Goal: Task Accomplishment & Management: Manage account settings

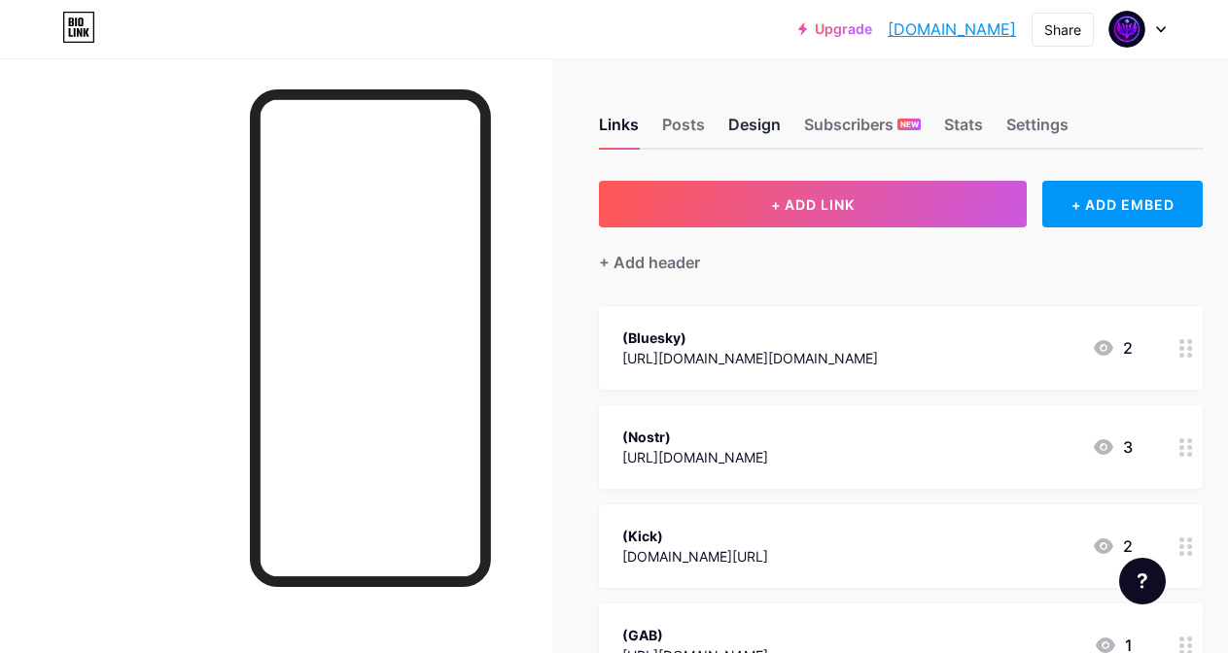
click at [744, 124] on div "Design" at bounding box center [754, 130] width 52 height 35
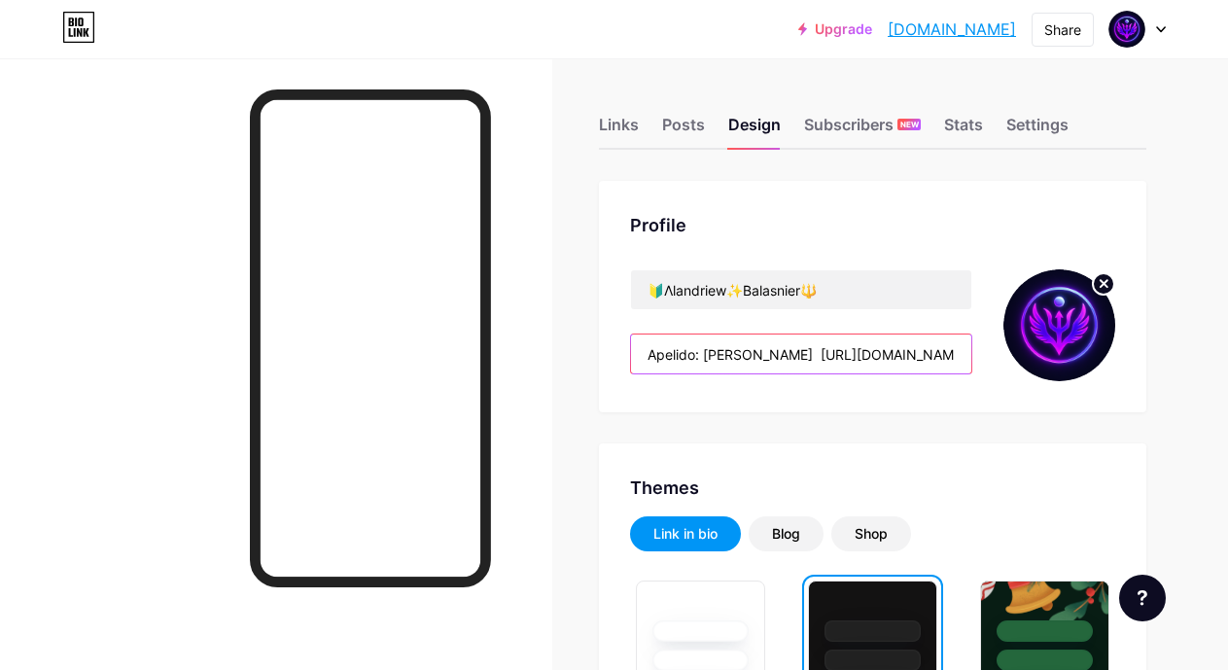
click at [897, 349] on input "Apelido: [PERSON_NAME] [URL][DOMAIN_NAME] +ALN90M+ +SCKIMAX+" at bounding box center [801, 353] width 340 height 39
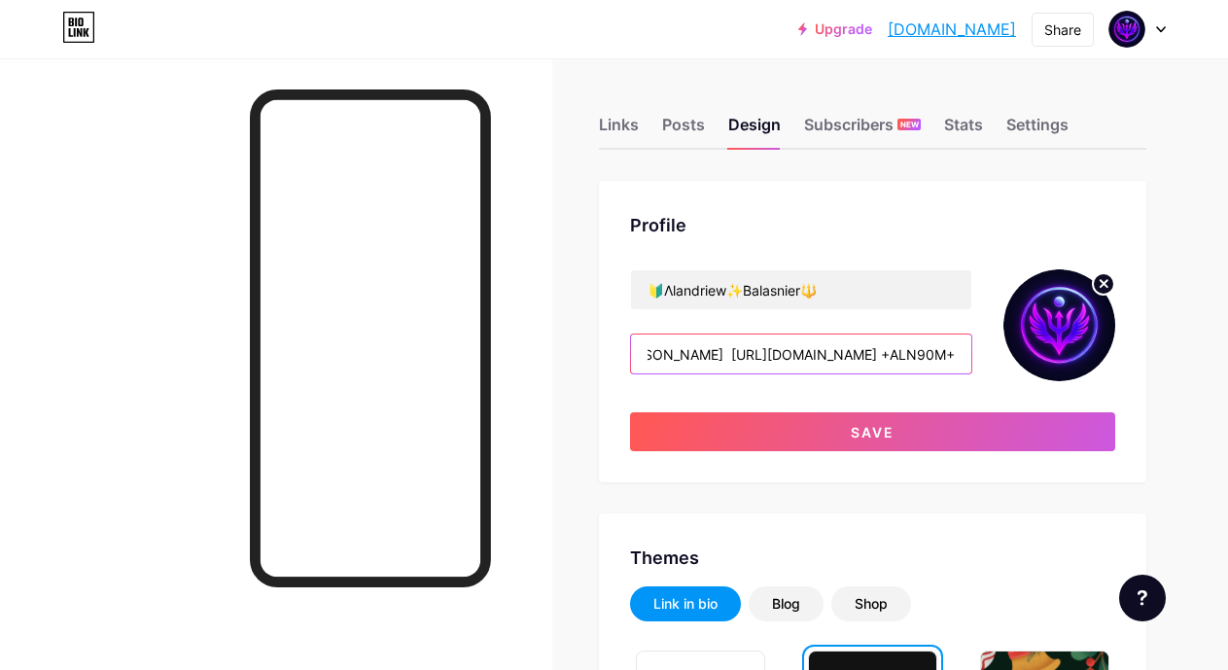
scroll to position [0, 100]
click at [942, 355] on input "Apelido: [PERSON_NAME] [URL][DOMAIN_NAME] +ALN90M+" at bounding box center [801, 353] width 340 height 39
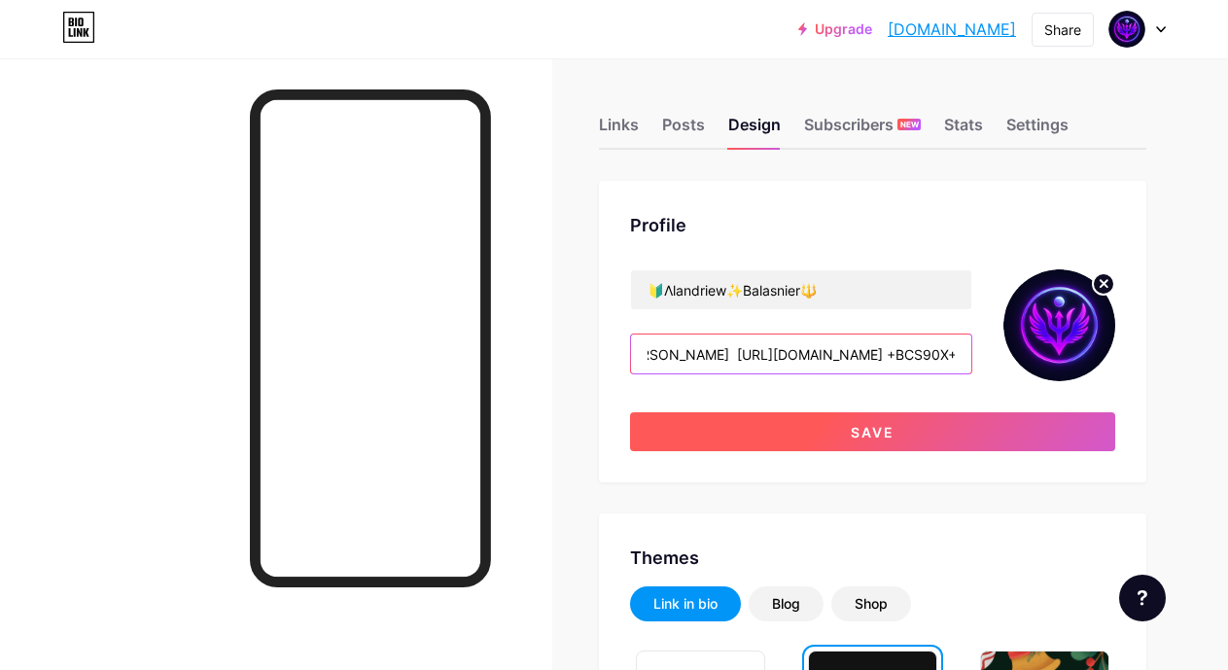
scroll to position [0, 95]
type input "Apelido: [PERSON_NAME] [URL][DOMAIN_NAME] +BCS90X+"
click at [916, 432] on button "Save" at bounding box center [872, 431] width 485 height 39
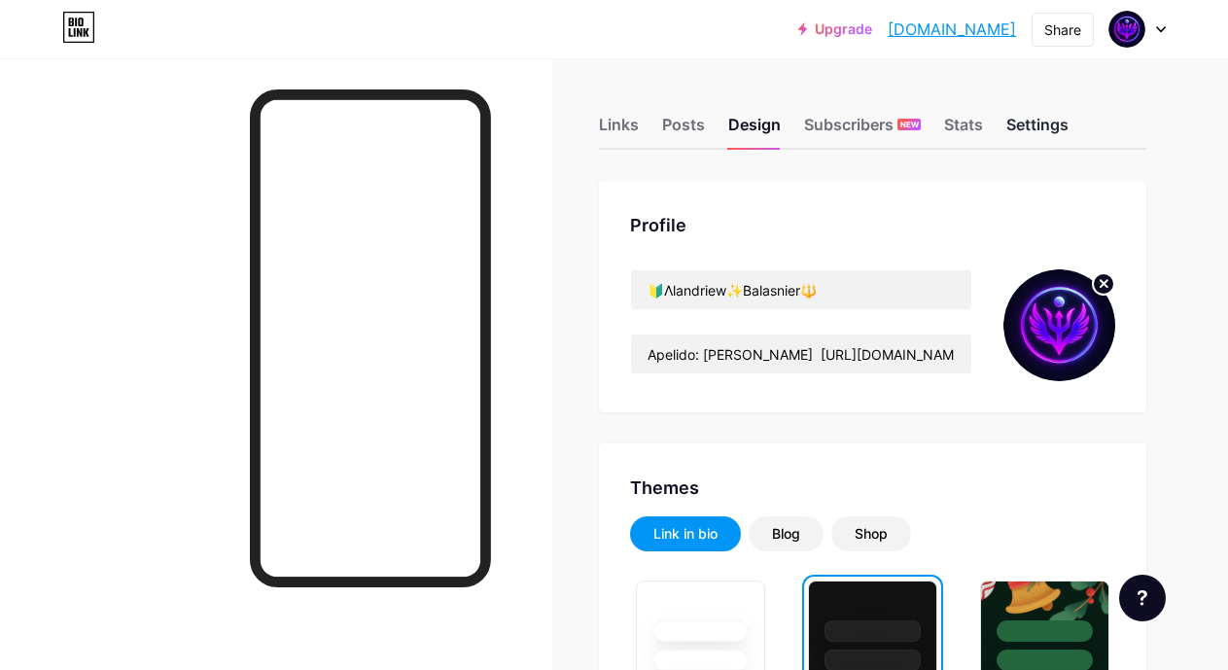
click at [1036, 130] on div "Settings" at bounding box center [1037, 130] width 62 height 35
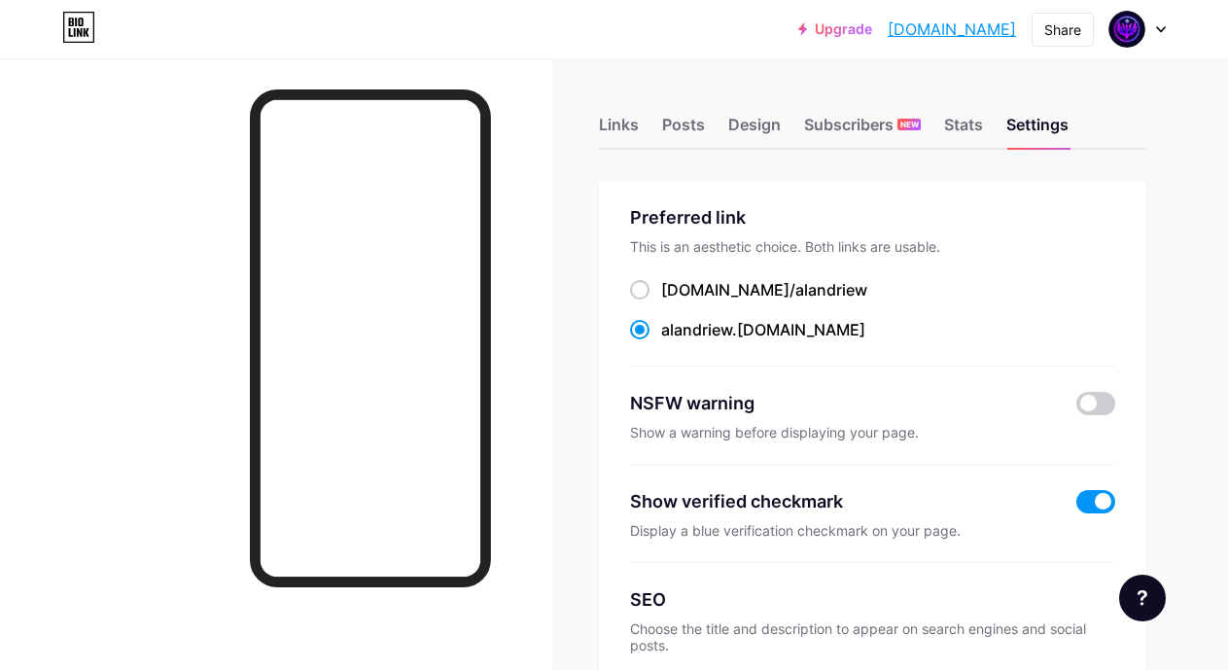
scroll to position [586, 0]
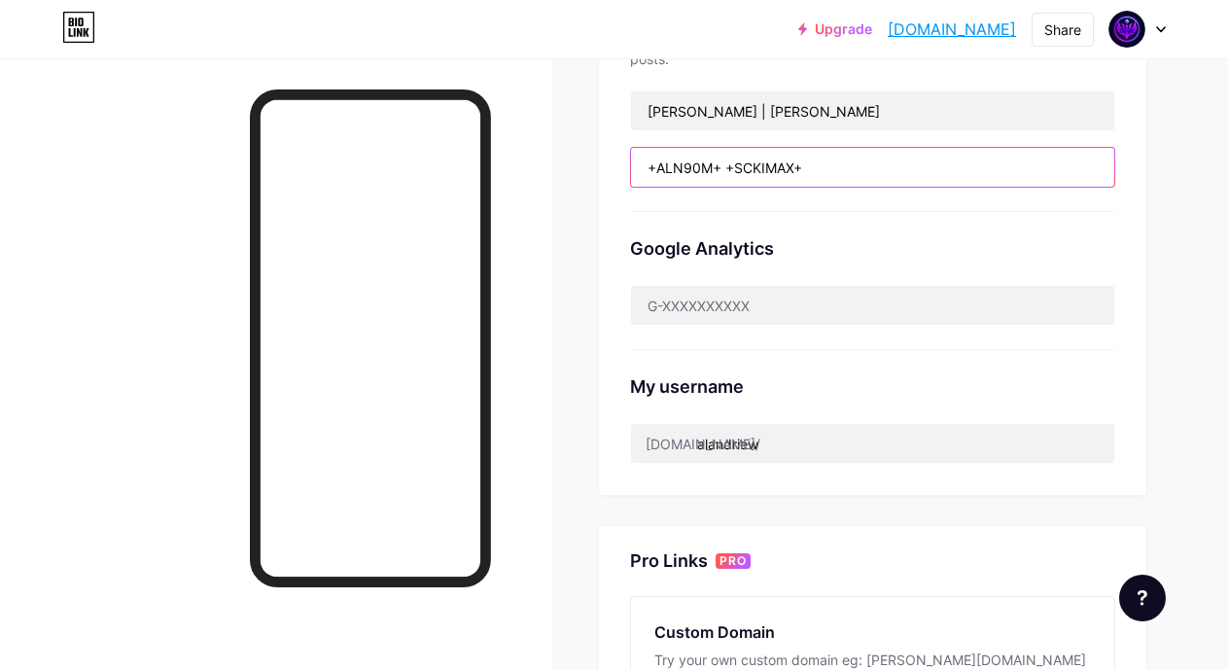
click at [848, 158] on input "+ALN90M+ +SCKIMAX+" at bounding box center [872, 167] width 483 height 39
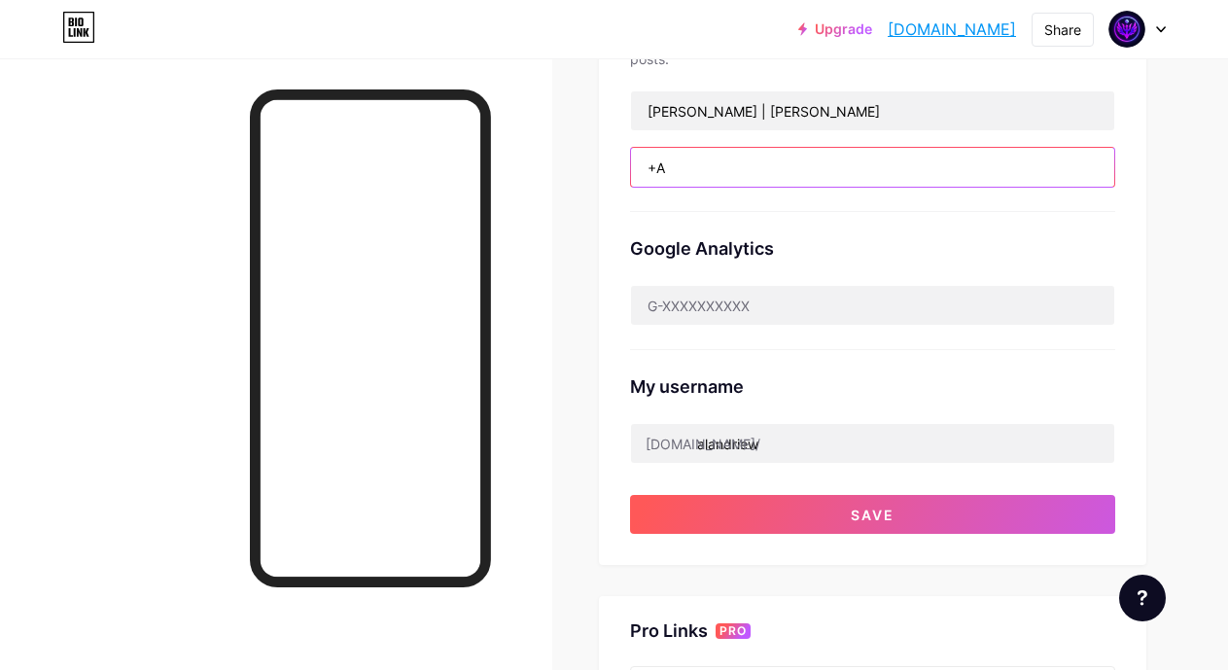
type input "+"
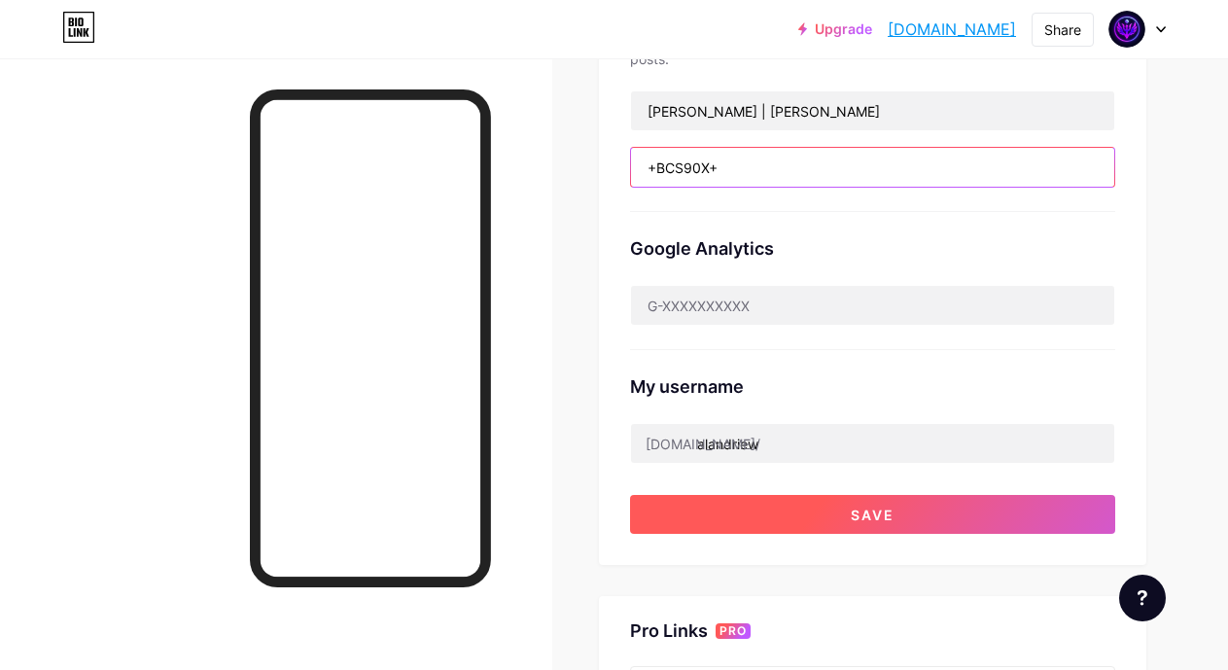
type input "+BCS90X+"
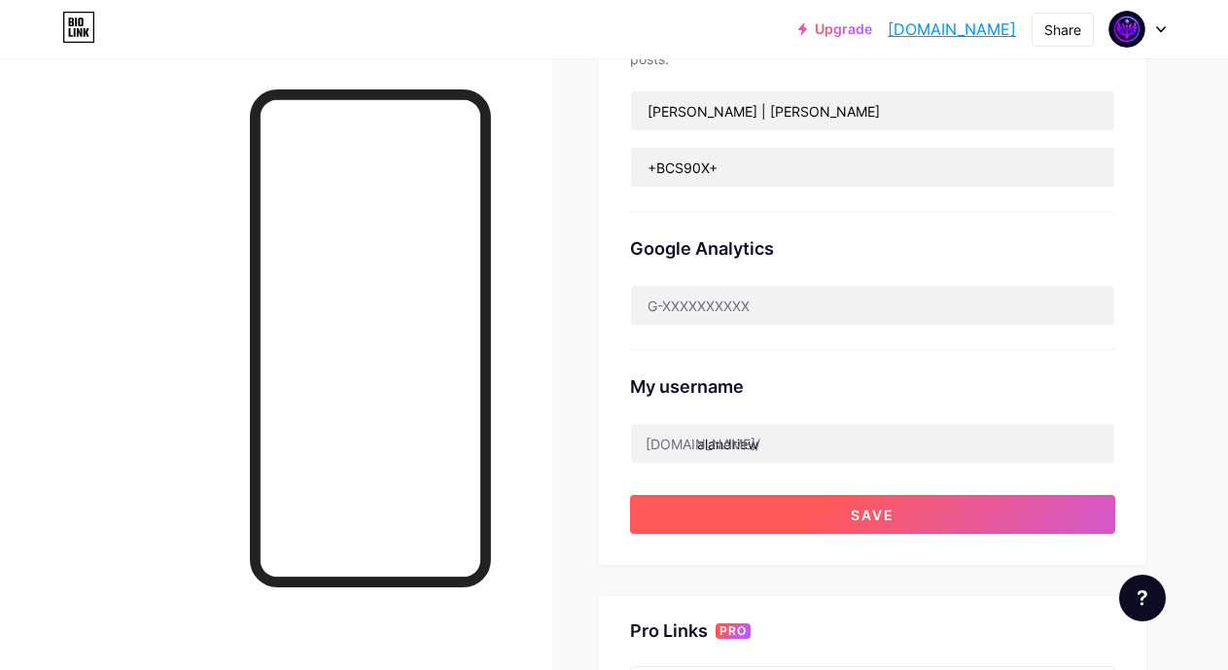
click at [880, 516] on span "Save" at bounding box center [873, 514] width 44 height 17
